Goal: Transaction & Acquisition: Book appointment/travel/reservation

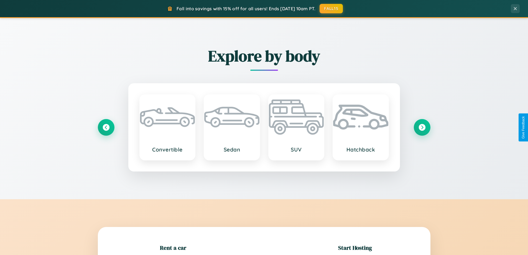
scroll to position [120, 0]
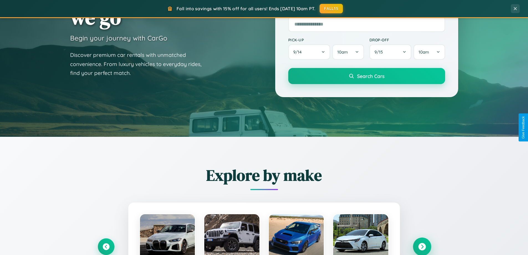
click at [422, 246] on icon at bounding box center [421, 246] width 7 height 7
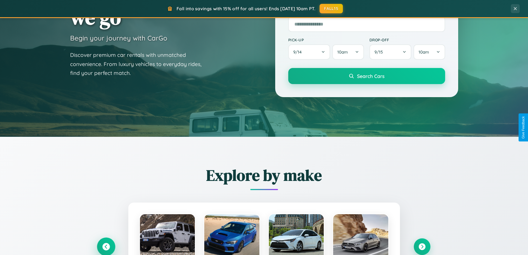
click at [106, 246] on icon at bounding box center [105, 246] width 7 height 7
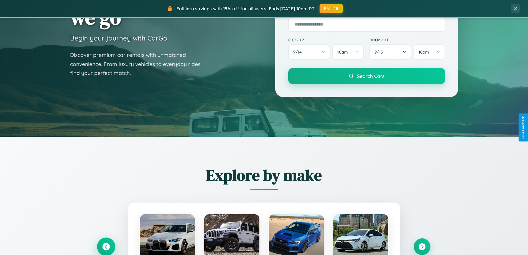
click at [106, 246] on icon at bounding box center [105, 246] width 9 height 9
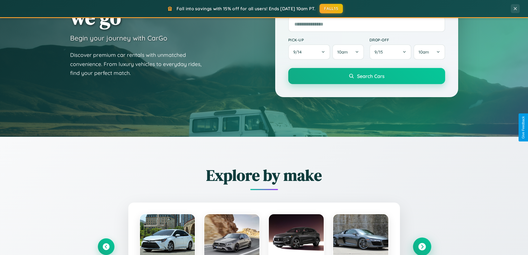
click at [422, 246] on icon at bounding box center [421, 246] width 7 height 7
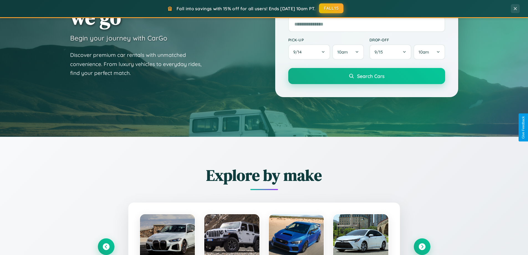
click at [332, 8] on button "FALL15" at bounding box center [331, 8] width 24 height 10
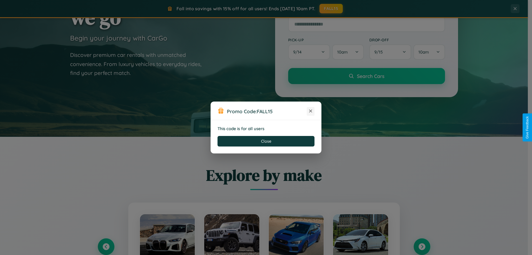
click at [311, 111] on icon at bounding box center [311, 111] width 6 height 6
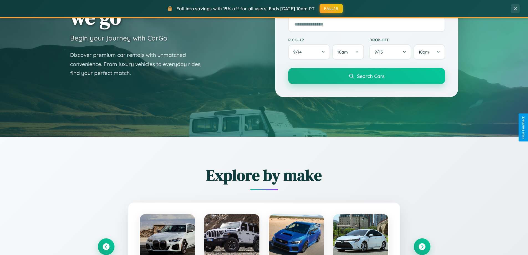
scroll to position [0, 0]
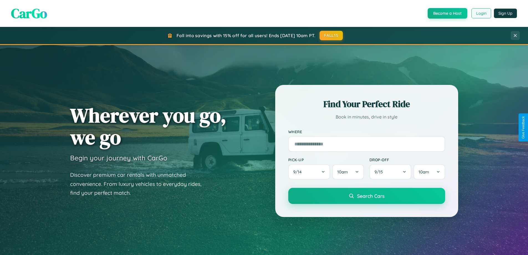
click at [481, 13] on button "Login" at bounding box center [482, 13] width 20 height 10
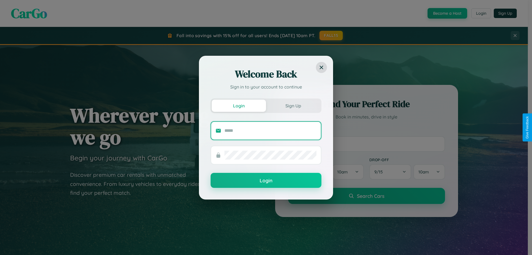
click at [271, 130] on input "text" at bounding box center [271, 130] width 92 height 9
type input "**********"
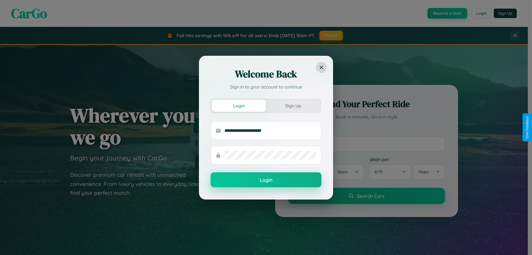
click at [266, 180] on button "Login" at bounding box center [266, 179] width 111 height 15
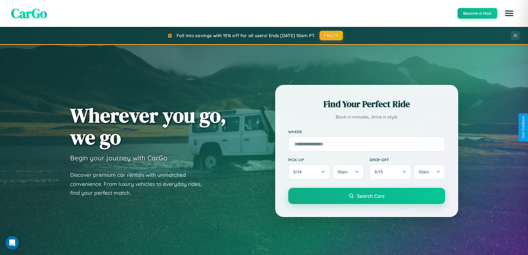
scroll to position [381, 0]
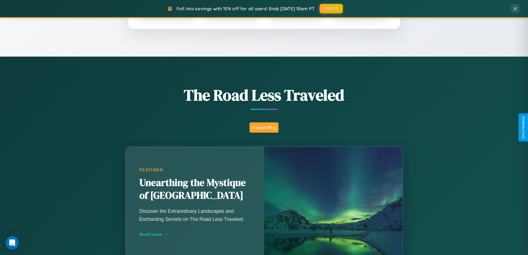
click at [264, 127] on button "Explore Blog" at bounding box center [263, 127] width 29 height 10
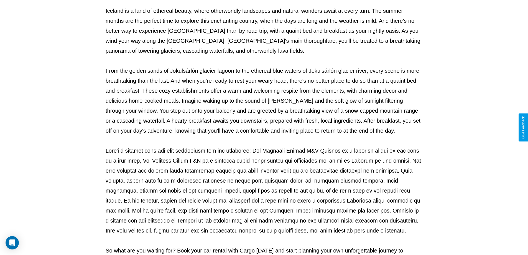
scroll to position [179, 0]
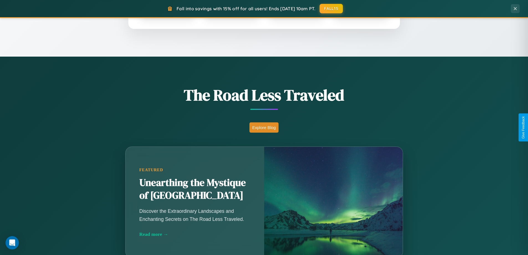
scroll to position [239, 0]
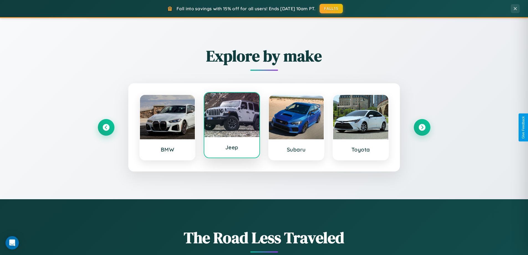
click at [232, 126] on div at bounding box center [231, 115] width 55 height 44
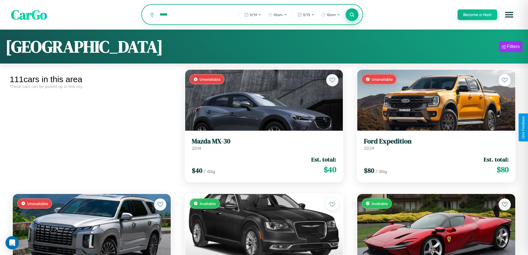
type input "*****"
click at [352, 15] on icon at bounding box center [352, 14] width 5 height 5
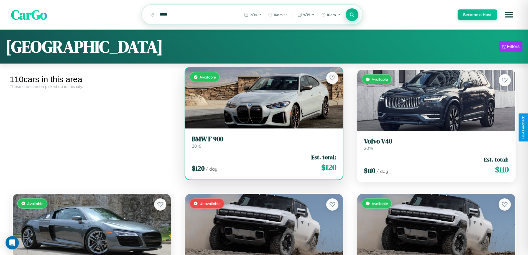
click at [262, 143] on h3 "BMW F 900" at bounding box center [264, 139] width 145 height 8
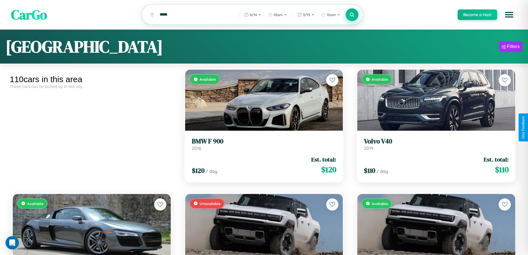
scroll to position [34, 0]
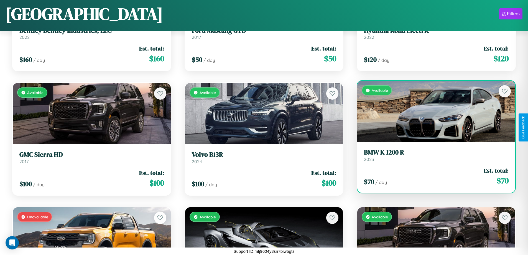
click at [433, 157] on link "BMW K 1200 R 2023" at bounding box center [436, 155] width 145 height 14
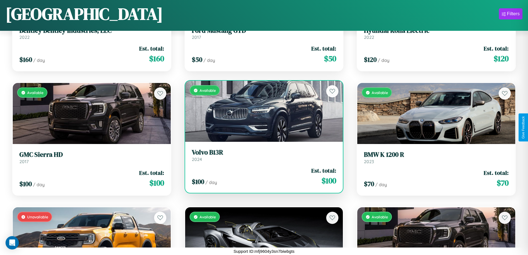
scroll to position [3926, 0]
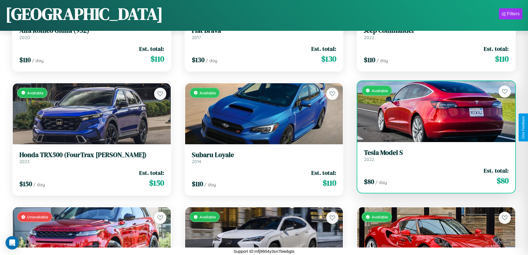
click at [433, 156] on h3 "Tesla Model S" at bounding box center [436, 153] width 145 height 8
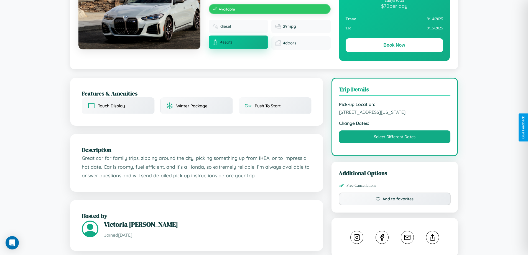
scroll to position [144, 0]
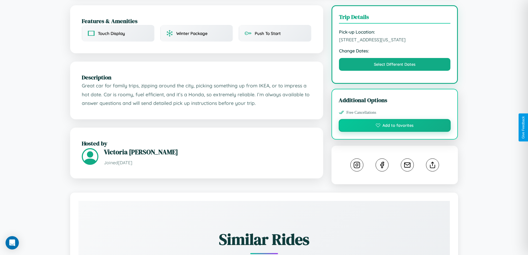
click at [395, 126] on button "Add to favorites" at bounding box center [395, 125] width 112 height 13
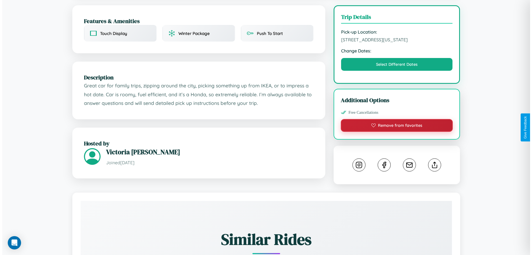
scroll to position [0, 0]
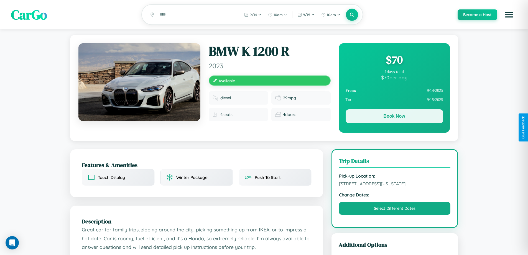
click at [394, 117] on button "Book Now" at bounding box center [395, 116] width 98 height 14
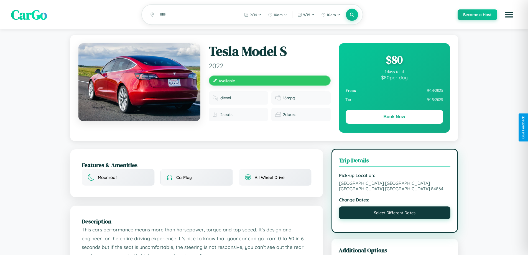
click at [395, 208] on button "Select Different Dates" at bounding box center [395, 212] width 112 height 13
select select "*"
select select "****"
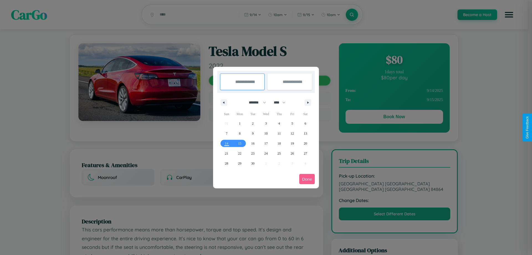
drag, startPoint x: 255, startPoint y: 102, endPoint x: 266, endPoint y: 111, distance: 14.2
click at [255, 102] on select "******* ******** ***** ***** *** **** **** ****** ********* ******* ******** **…" at bounding box center [257, 102] width 24 height 9
select select "*"
click at [282, 102] on select "**** **** **** **** **** **** **** **** **** **** **** **** **** **** **** ****…" at bounding box center [279, 102] width 17 height 9
select select "****"
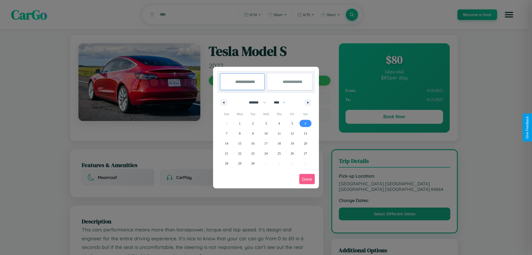
click at [305, 123] on span "6" at bounding box center [306, 123] width 2 height 10
type input "**********"
click at [266, 133] on span "10" at bounding box center [265, 133] width 3 height 10
type input "**********"
click at [307, 179] on button "Done" at bounding box center [307, 179] width 16 height 10
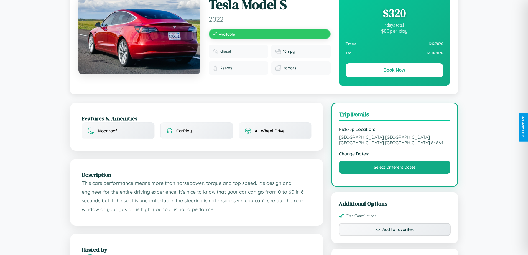
scroll to position [311, 0]
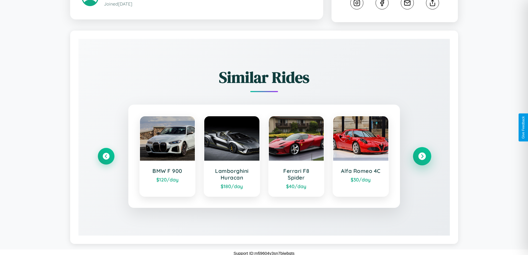
click at [422, 154] on icon at bounding box center [421, 155] width 7 height 7
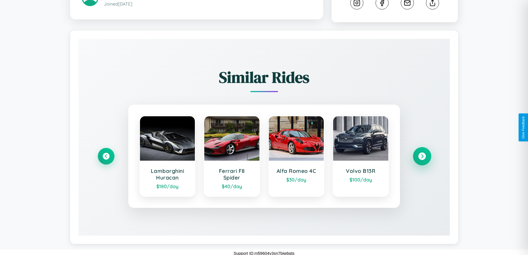
click at [422, 154] on icon at bounding box center [421, 155] width 7 height 7
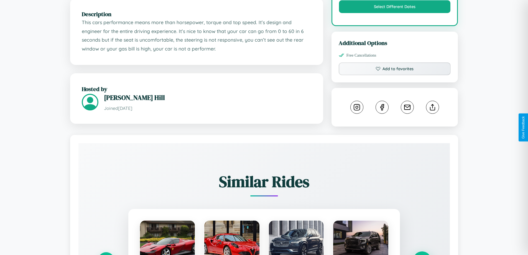
scroll to position [182, 0]
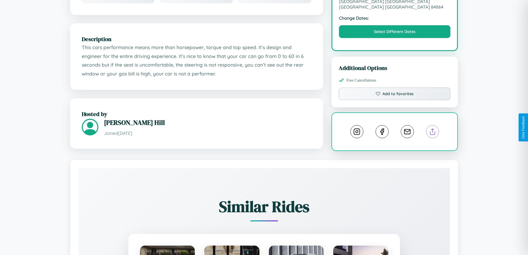
click at [433, 129] on line at bounding box center [433, 131] width 0 height 4
